Goal: Task Accomplishment & Management: Manage account settings

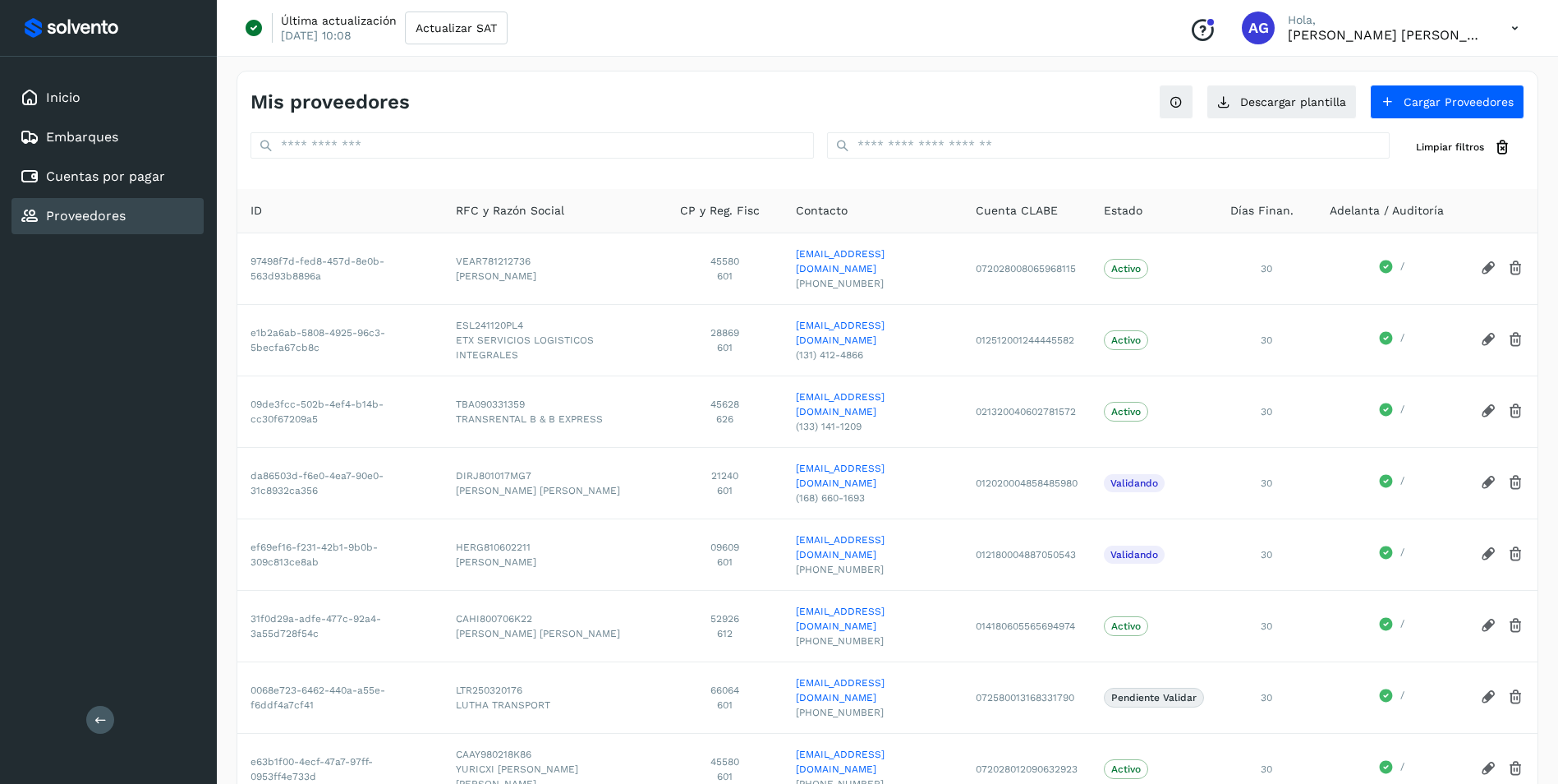
click at [1463, 49] on div "Última actualización [DATE] 10:08 Actualizar SAT Conoce nuestros beneficios AG …" at bounding box center [887, 29] width 1341 height 57
click at [95, 98] on div "Inicio" at bounding box center [107, 97] width 193 height 36
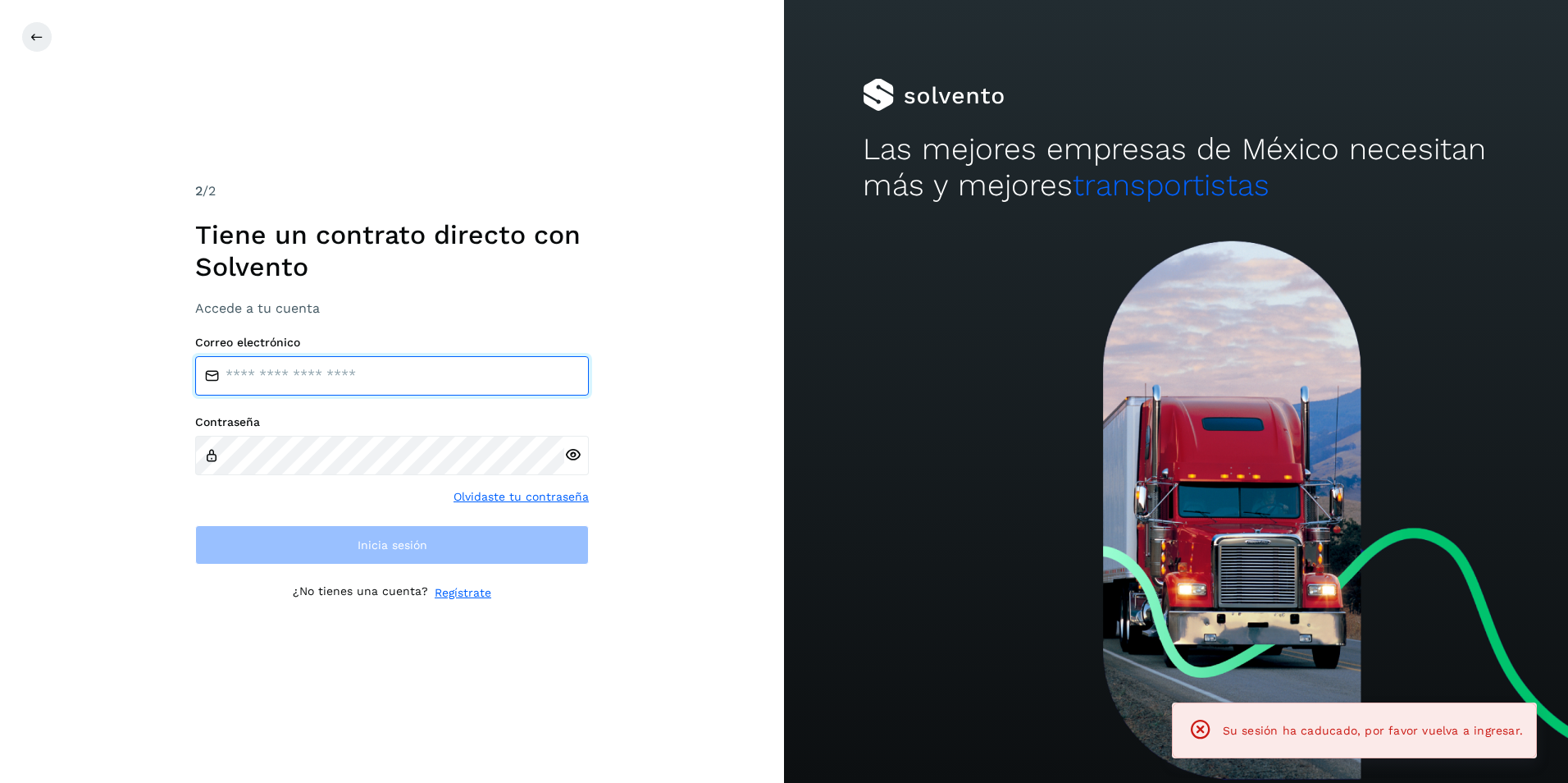
type input "**********"
